Goal: Task Accomplishment & Management: Manage account settings

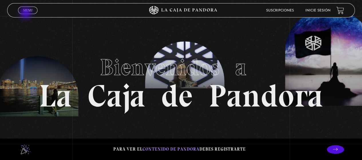
click at [26, 13] on span "Cerrar" at bounding box center [27, 15] width 13 height 4
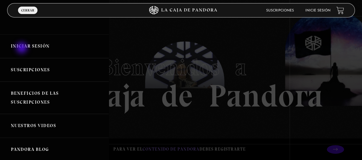
click at [22, 48] on link "Iniciar Sesión" at bounding box center [54, 46] width 109 height 24
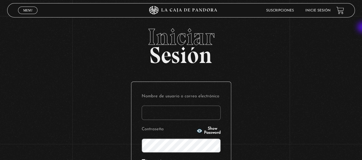
type input "[EMAIL_ADDRESS][DOMAIN_NAME]"
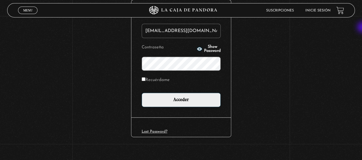
scroll to position [83, 0]
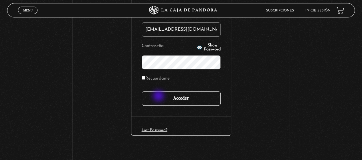
click at [159, 96] on input "Acceder" at bounding box center [181, 98] width 79 height 14
